Goal: Information Seeking & Learning: Check status

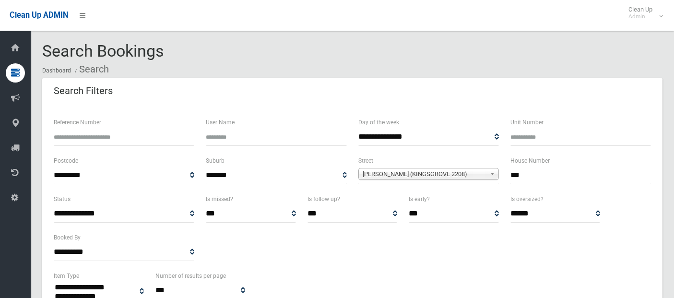
select select
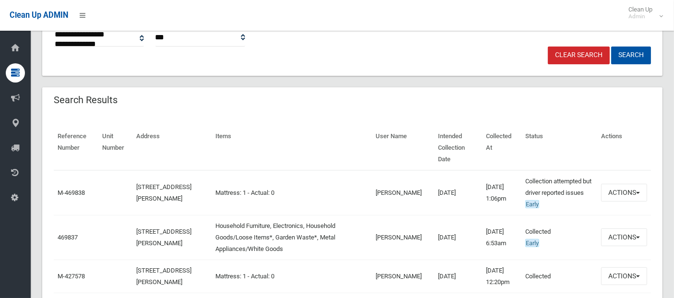
click at [587, 52] on link "Clear Search" at bounding box center [579, 56] width 62 height 18
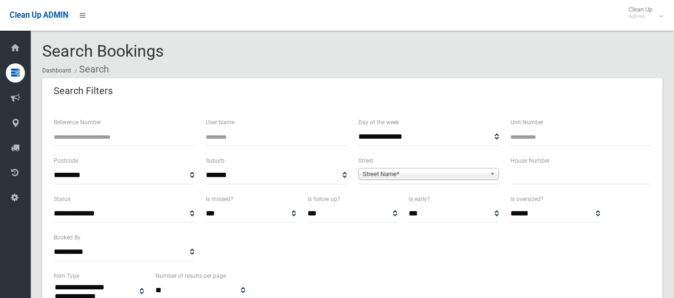
select select
click at [491, 173] on b at bounding box center [494, 173] width 9 height 11
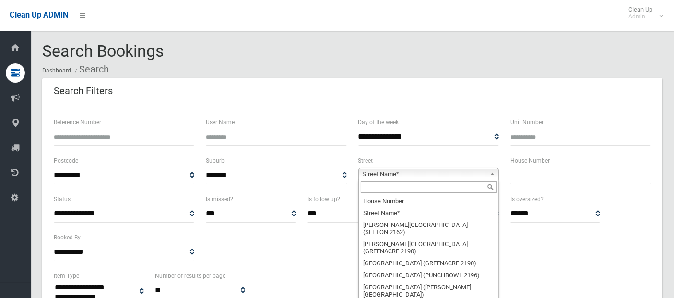
click at [364, 189] on input "text" at bounding box center [429, 187] width 136 height 12
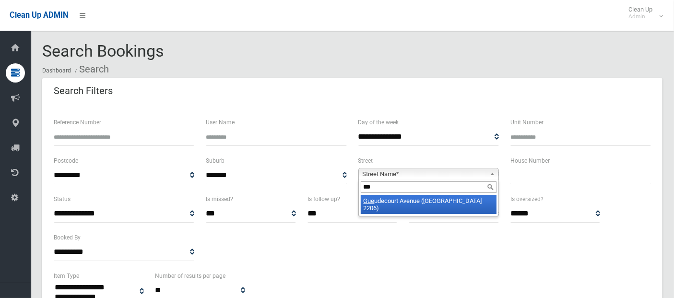
type input "***"
click at [377, 201] on li "Gue udecourt Avenue (EARLWOOD 2206)" at bounding box center [429, 204] width 136 height 19
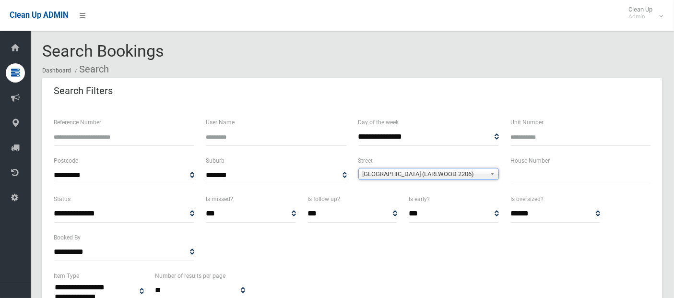
click at [533, 170] on input "text" at bounding box center [580, 175] width 141 height 18
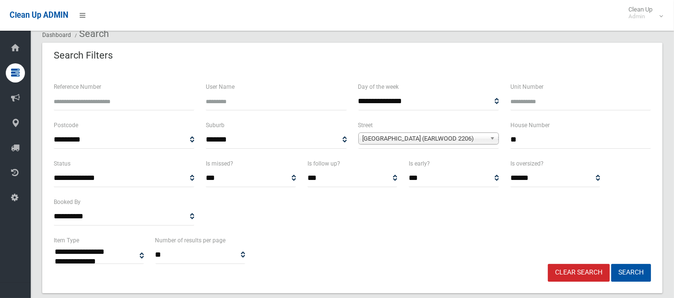
scroll to position [48, 0]
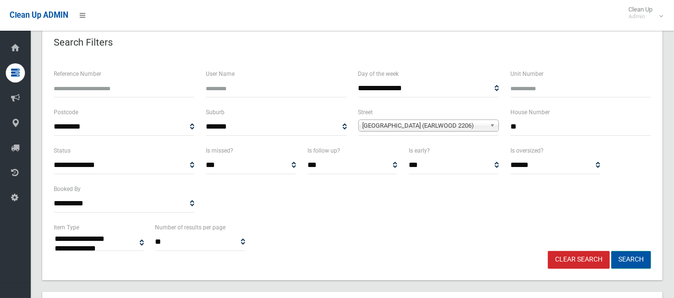
type input "**"
click at [633, 256] on button "Search" at bounding box center [631, 260] width 40 height 18
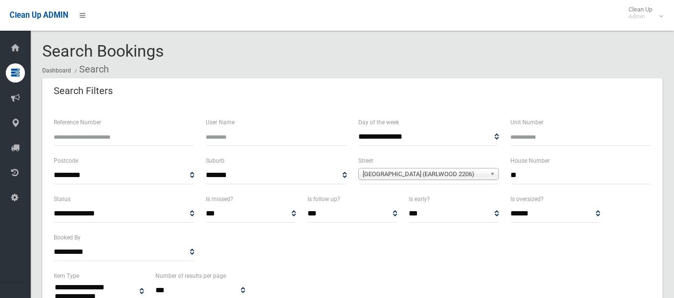
select select
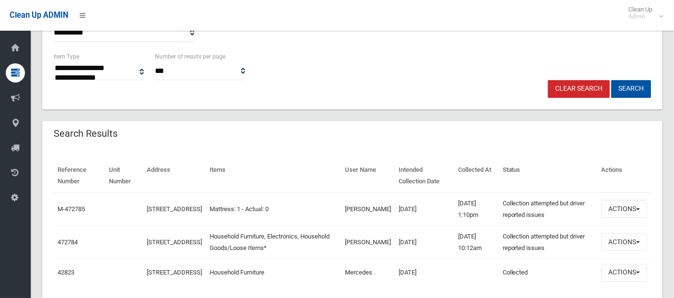
scroll to position [223, 0]
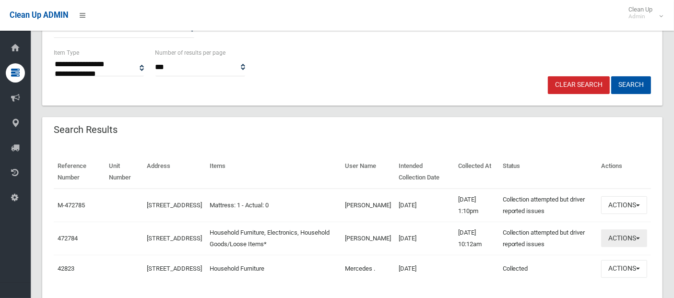
click at [630, 237] on button "Actions" at bounding box center [624, 238] width 46 height 18
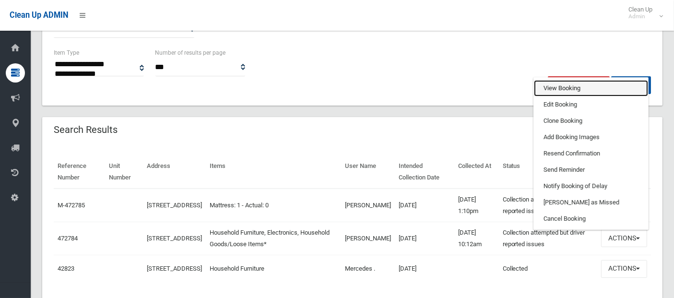
click at [590, 84] on link "View Booking" at bounding box center [591, 88] width 114 height 16
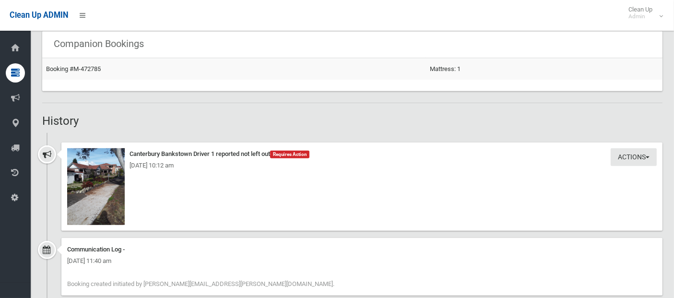
scroll to position [601, 0]
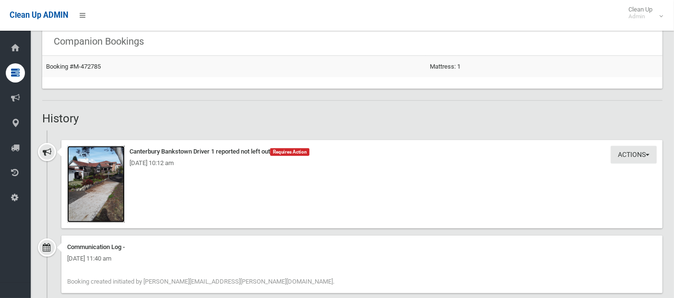
click at [97, 173] on img at bounding box center [96, 184] width 58 height 77
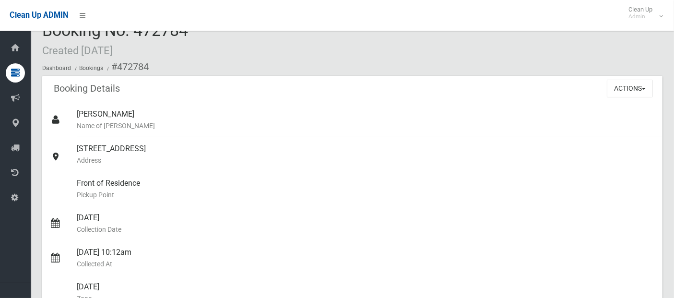
scroll to position [0, 0]
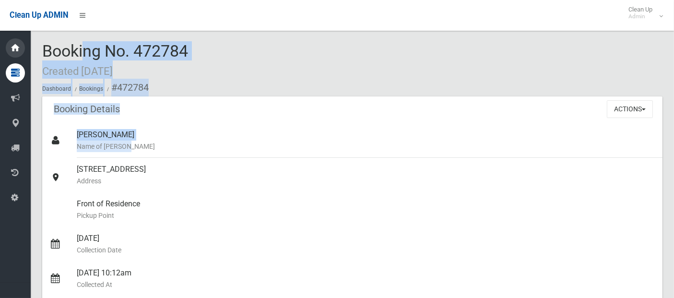
drag, startPoint x: 228, startPoint y: 146, endPoint x: 13, endPoint y: 42, distance: 238.3
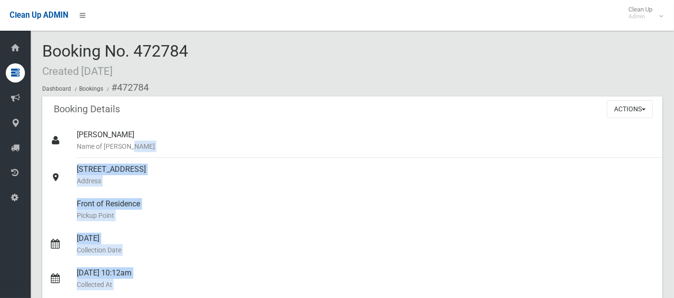
drag, startPoint x: 236, startPoint y: 68, endPoint x: 148, endPoint y: 52, distance: 88.6
click at [148, 52] on div "Booking No. 472784 Created [DATE] Dashboard Bookings #472784" at bounding box center [352, 69] width 620 height 54
drag, startPoint x: 42, startPoint y: 52, endPoint x: 147, endPoint y: 73, distance: 107.0
click at [147, 73] on div "Booking No. 472784 Created [DATE] Dashboard Bookings #472784" at bounding box center [352, 69] width 620 height 54
copy span "Booking No. 472784 Created [DATE]"
